Goal: Navigation & Orientation: Go to known website

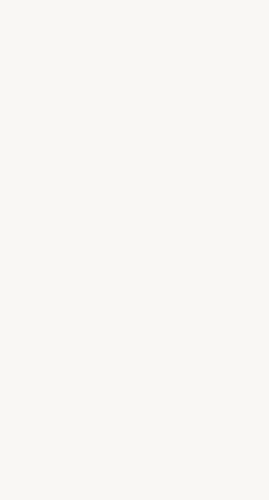
select select "JP"
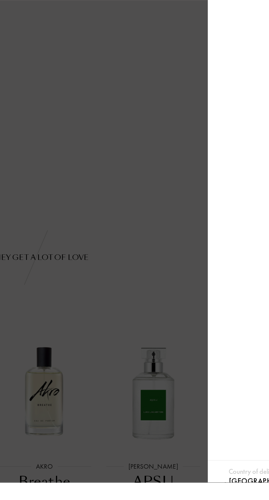
scroll to position [18, 0]
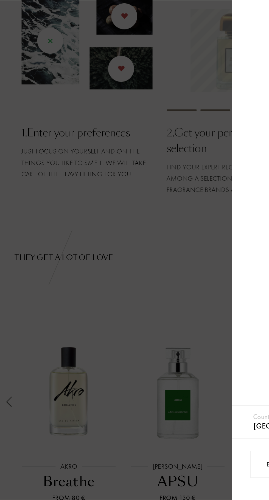
click at [61, 406] on div at bounding box center [67, 250] width 135 height 500
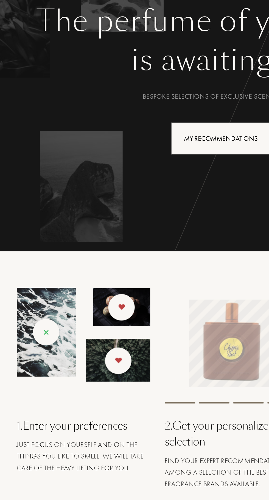
scroll to position [0, 0]
